Goal: Task Accomplishment & Management: Manage account settings

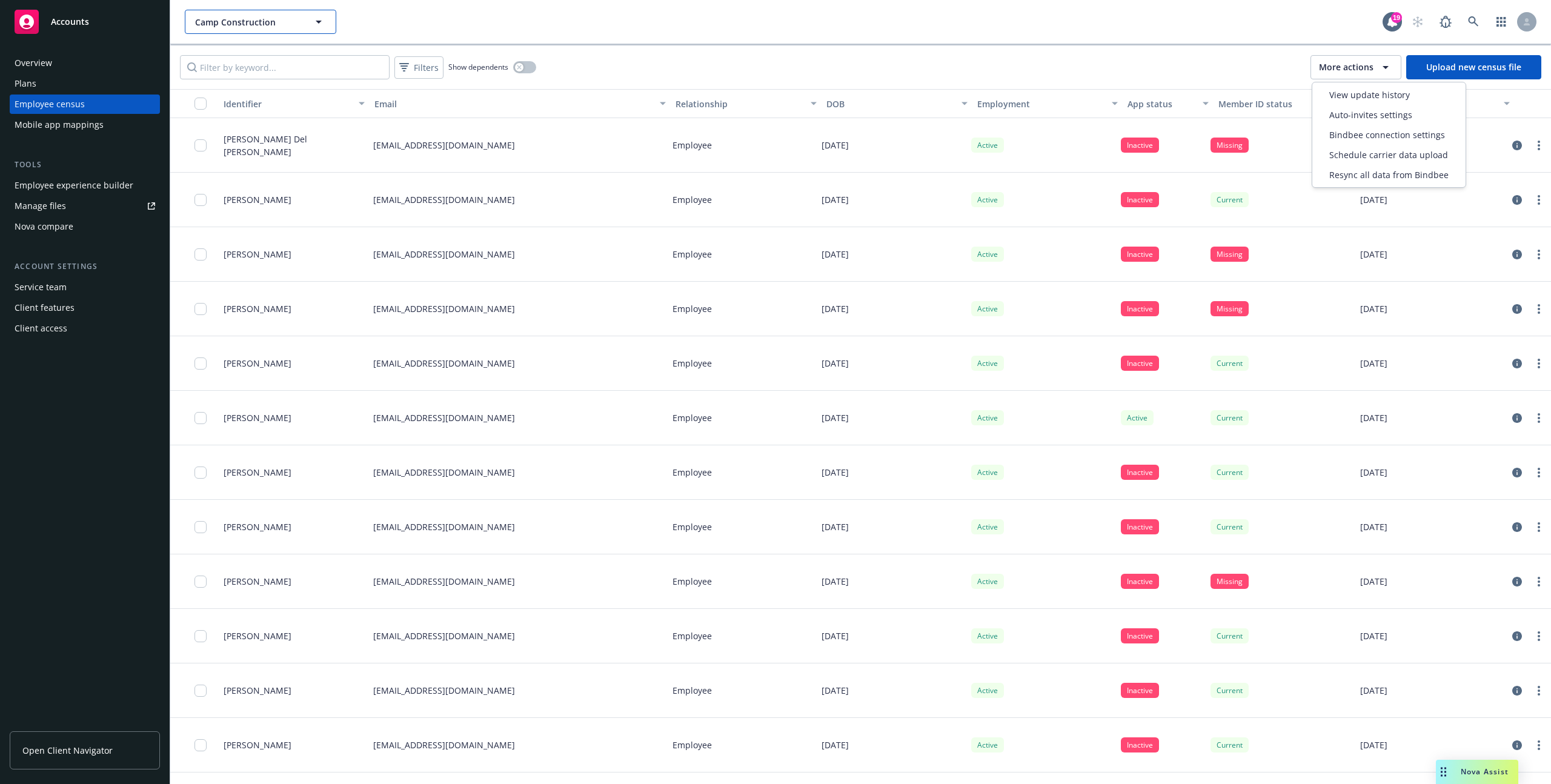
click at [226, 21] on span "Camp Construction" at bounding box center [247, 21] width 105 height 12
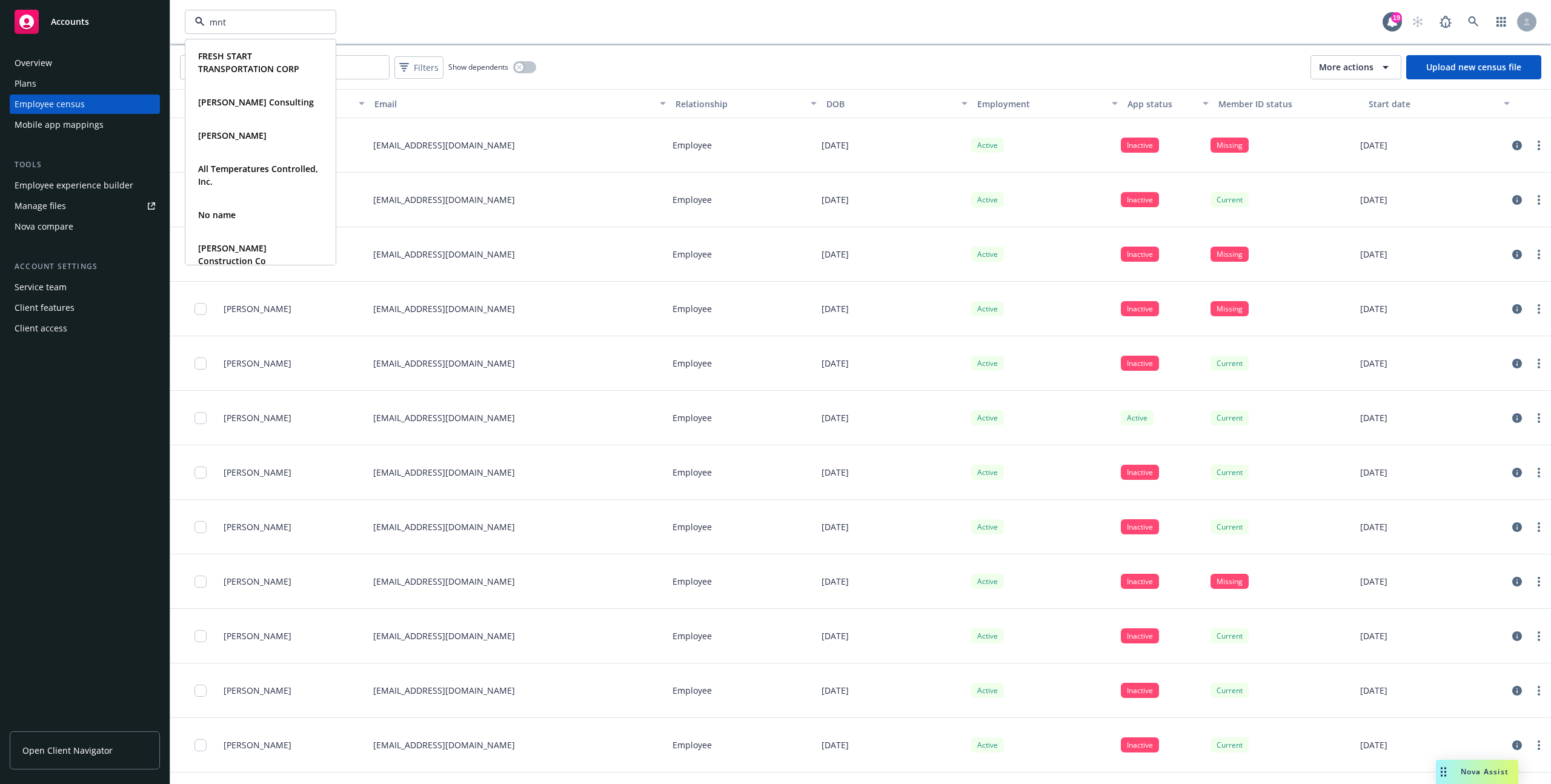
type input "mntn"
click at [210, 58] on strong "MNTN, Inc." at bounding box center [221, 56] width 45 height 12
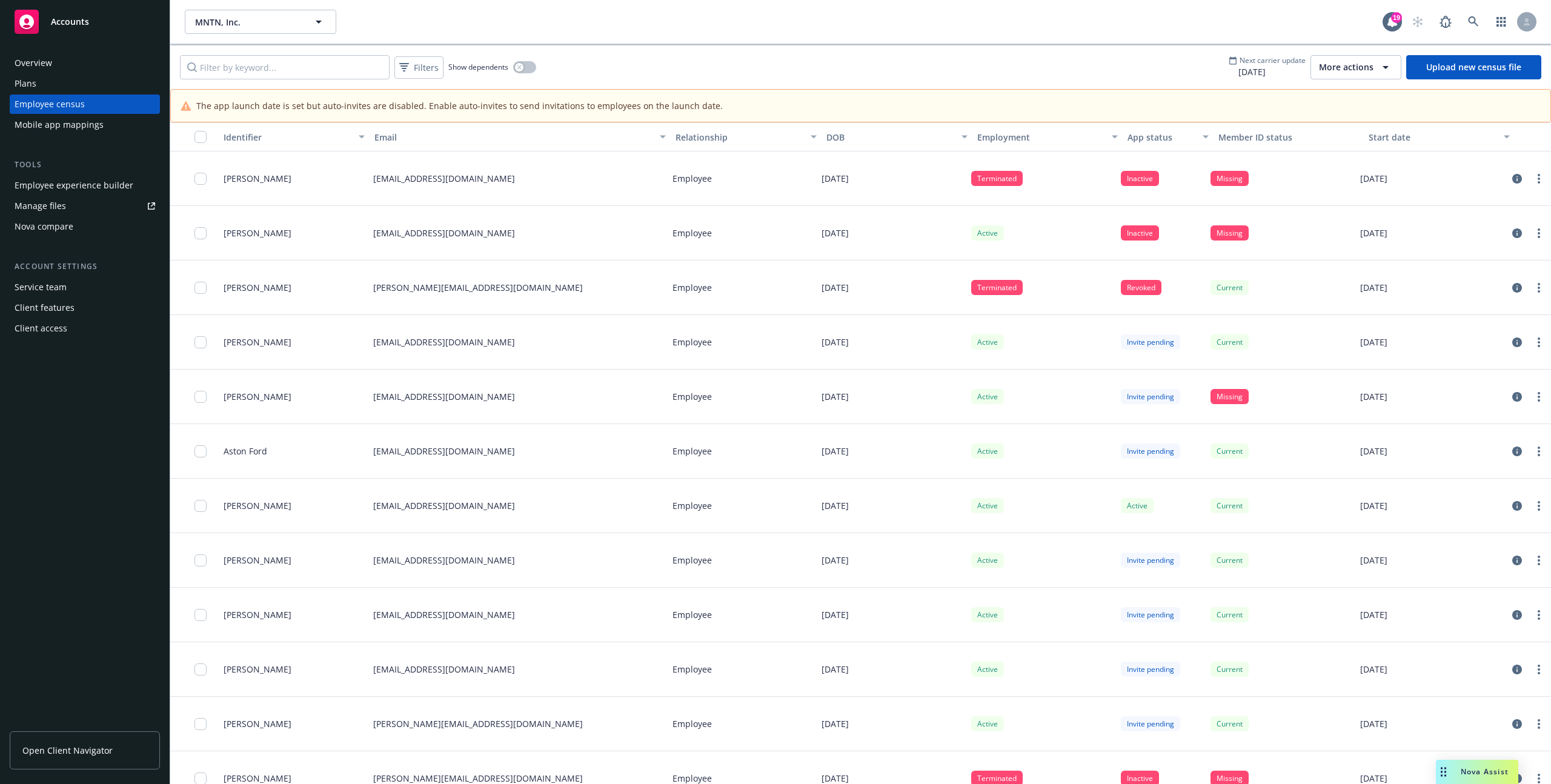
click at [1344, 63] on span "More actions" at bounding box center [1346, 67] width 54 height 12
click at [1343, 134] on span "Bindbee connection settings" at bounding box center [1378, 134] width 115 height 12
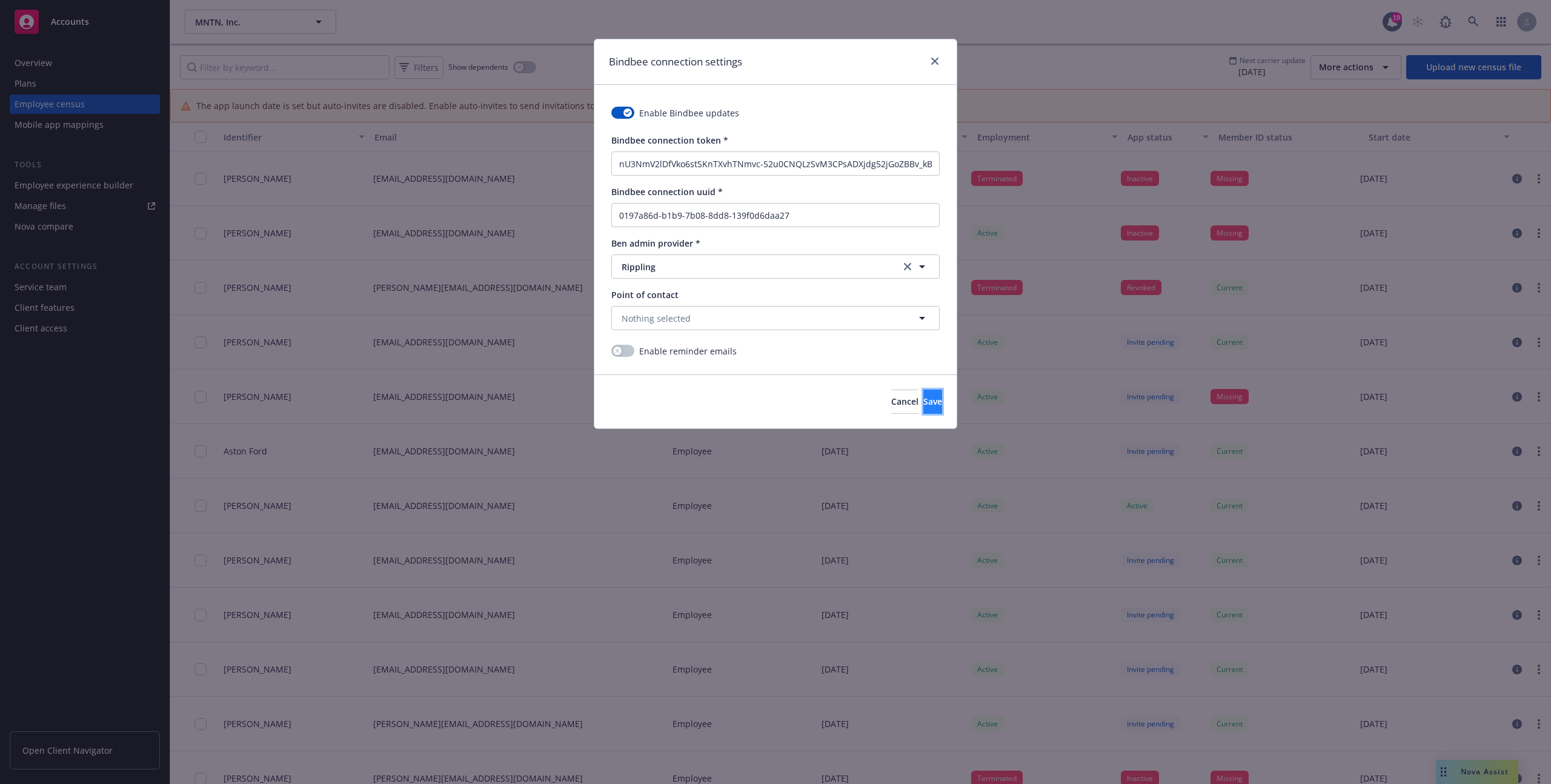
click at [923, 404] on span "Save" at bounding box center [932, 401] width 19 height 12
